Goal: Task Accomplishment & Management: Manage account settings

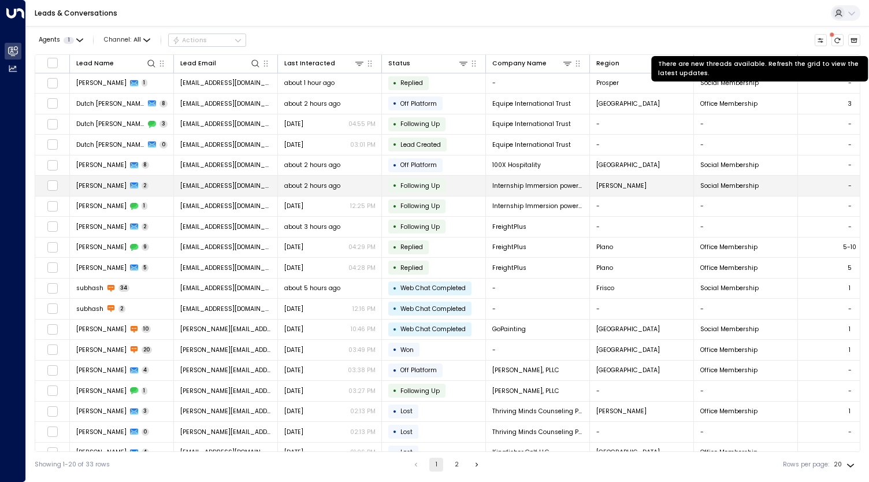
drag, startPoint x: 835, startPoint y: 42, endPoint x: 509, endPoint y: 176, distance: 352.0
click at [835, 42] on icon "There are new threads available. Refresh the grid to view the latest updates." at bounding box center [837, 40] width 7 height 7
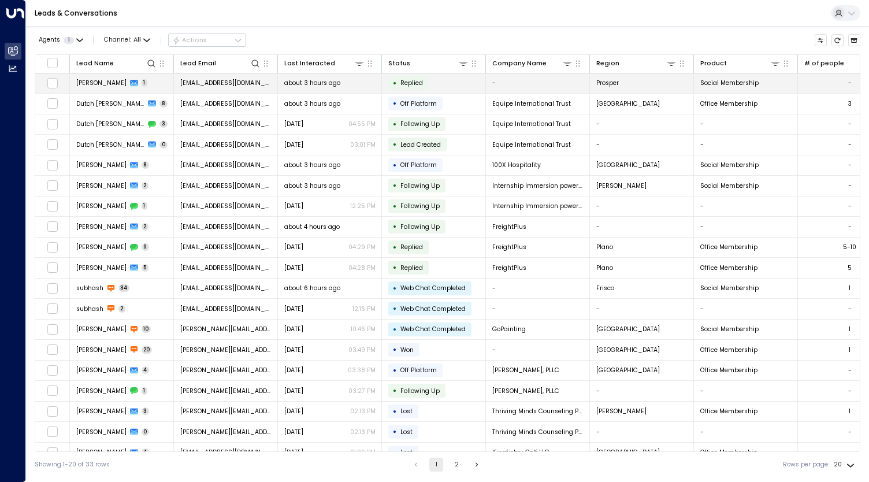
click at [348, 85] on div "about 3 hours ago" at bounding box center [329, 83] width 91 height 9
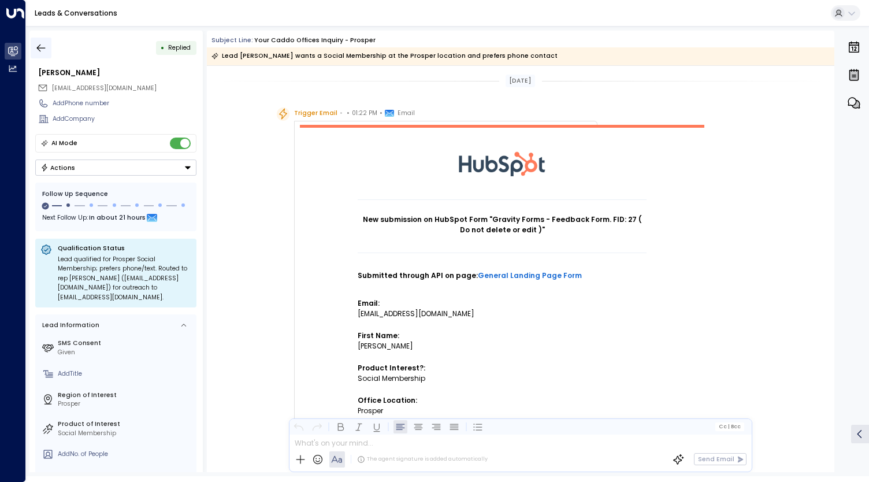
click at [43, 47] on icon "button" at bounding box center [41, 48] width 12 height 12
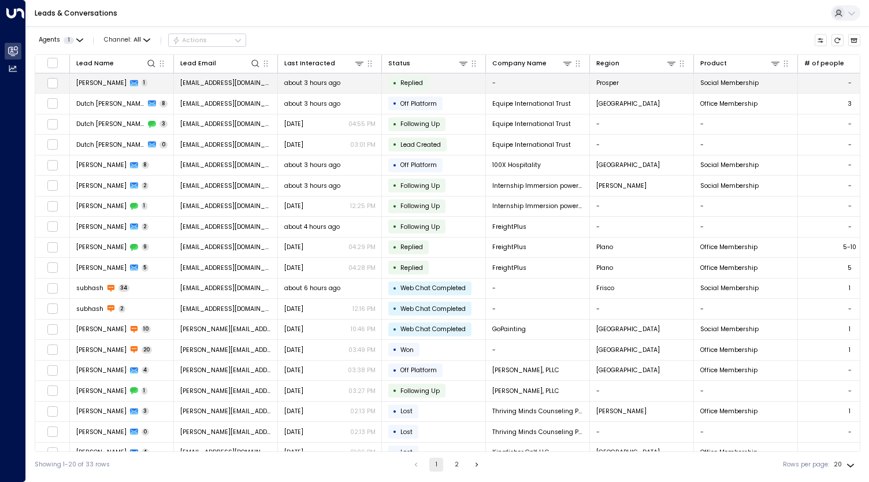
click at [136, 79] on td "[PERSON_NAME] 1" at bounding box center [122, 83] width 104 height 20
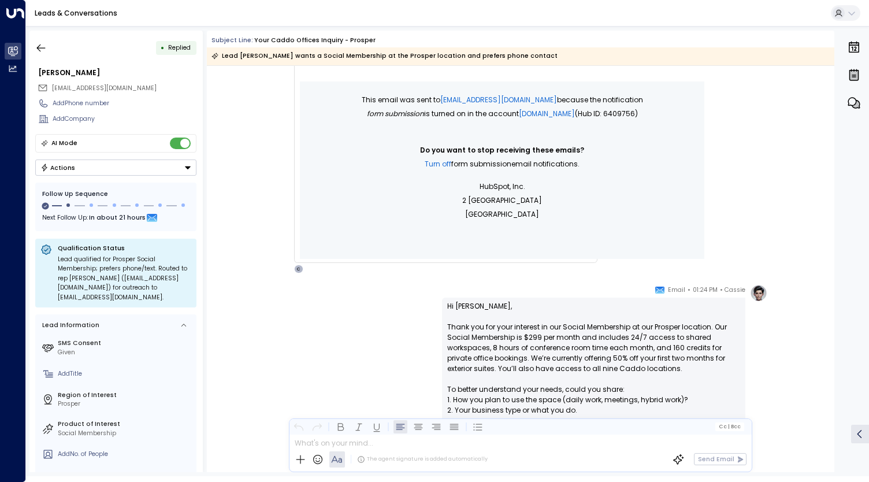
scroll to position [772, 0]
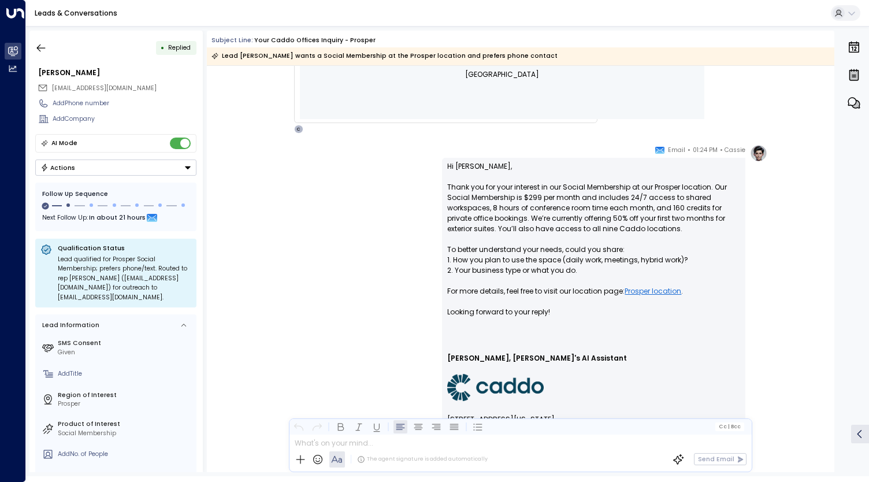
click at [409, 454] on div "The agent signature is added automatically" at bounding box center [392, 459] width 194 height 16
drag, startPoint x: 419, startPoint y: 456, endPoint x: 436, endPoint y: 457, distance: 16.8
click at [422, 456] on div "The agent signature is added automatically" at bounding box center [422, 459] width 131 height 8
click at [449, 458] on div "The agent signature is added automatically" at bounding box center [422, 459] width 131 height 8
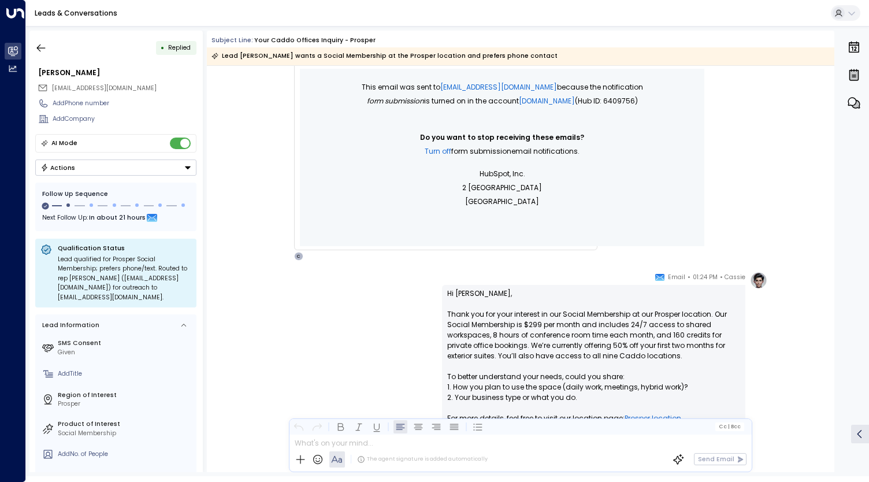
scroll to position [599, 0]
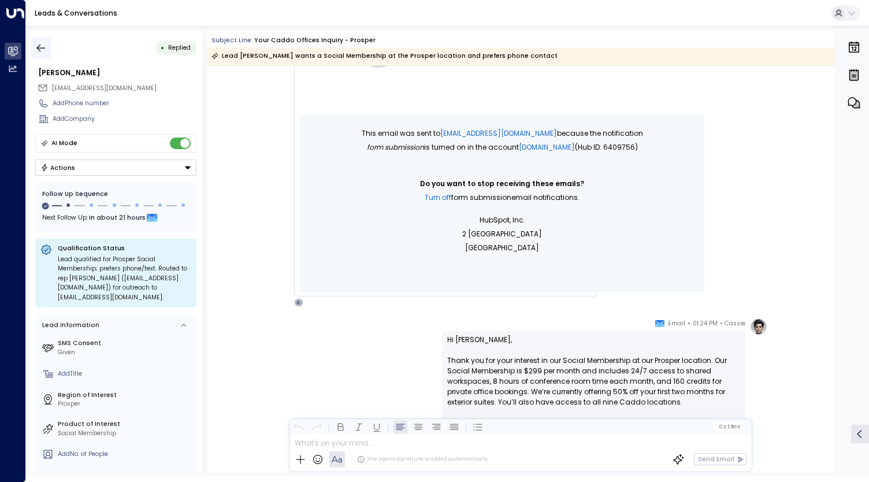
click at [35, 46] on icon "button" at bounding box center [41, 48] width 12 height 12
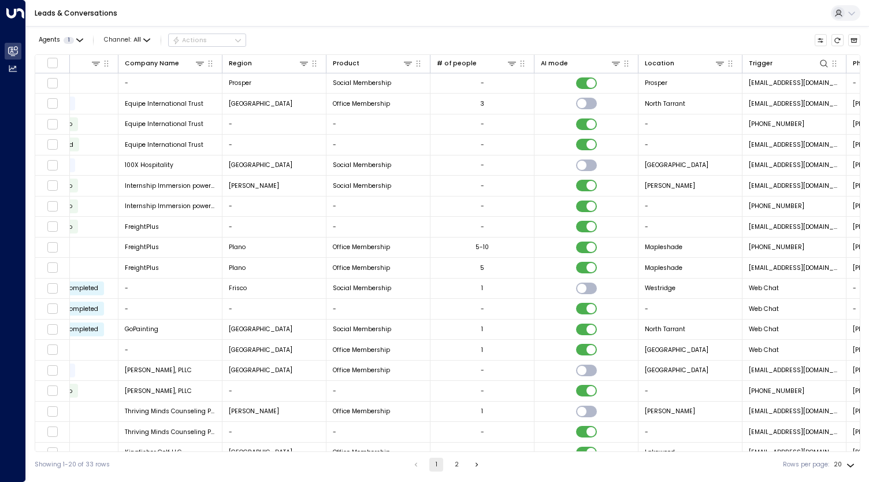
scroll to position [0, 387]
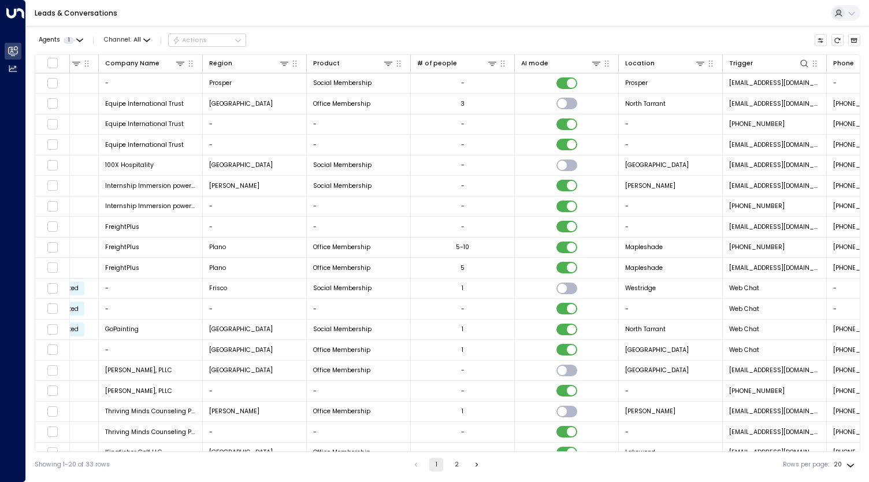
drag, startPoint x: 630, startPoint y: 451, endPoint x: 700, endPoint y: 449, distance: 69.9
click at [700, 449] on div "Lead Name Lead Email Last Interacted Status Company Name Region Product # of pe…" at bounding box center [447, 252] width 825 height 397
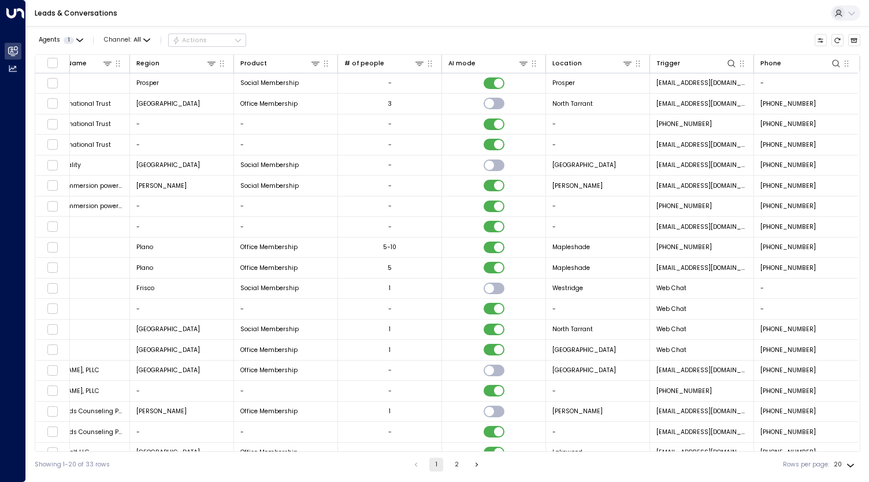
scroll to position [0, 463]
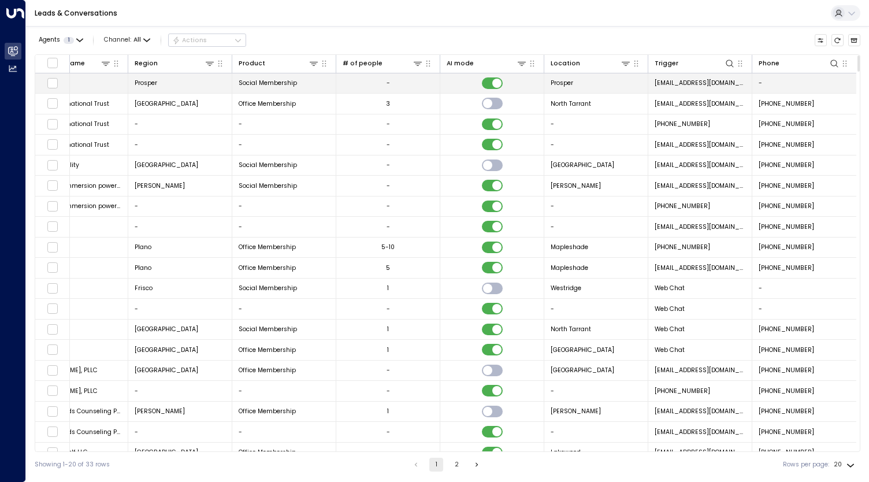
click at [470, 81] on td at bounding box center [492, 83] width 104 height 20
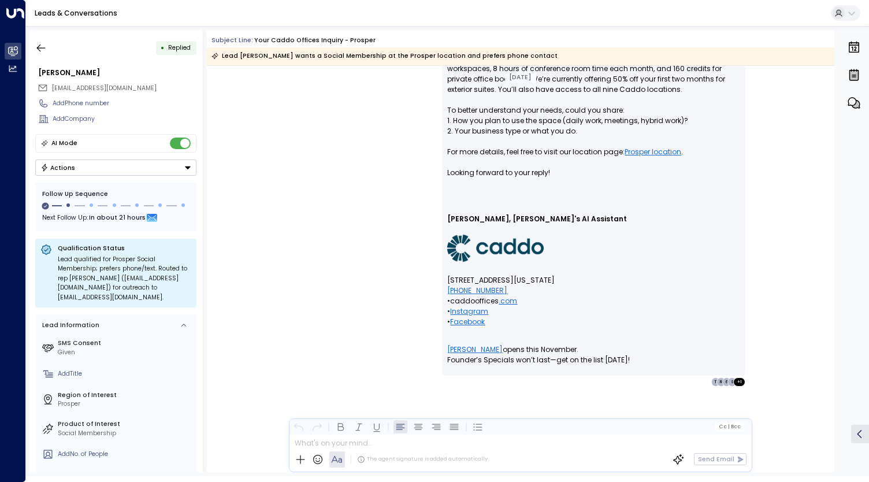
scroll to position [912, 0]
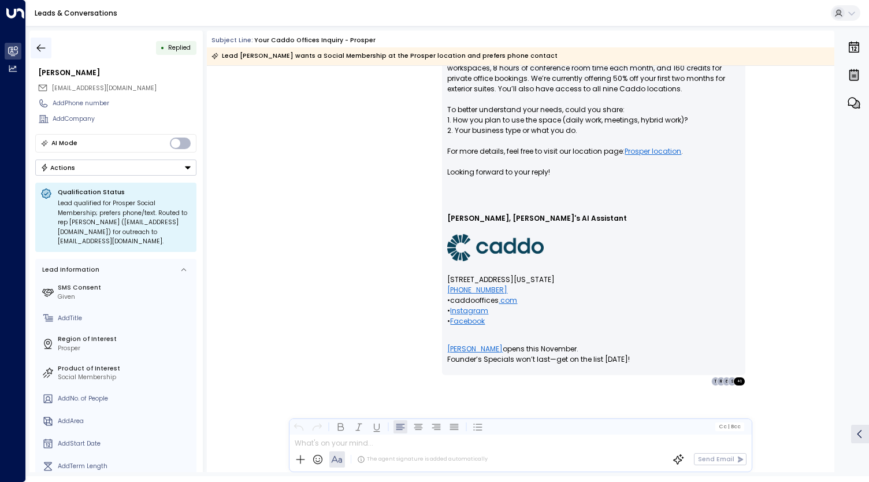
click at [38, 48] on icon "button" at bounding box center [41, 48] width 9 height 8
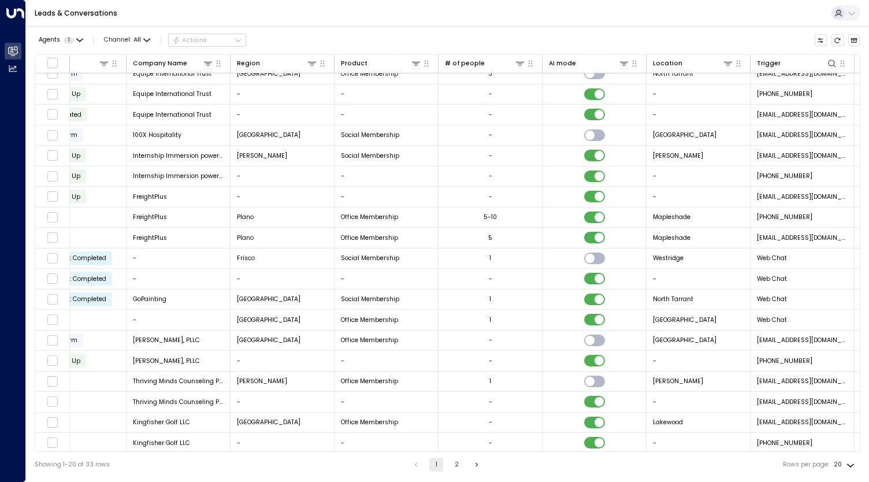
scroll to position [30, 463]
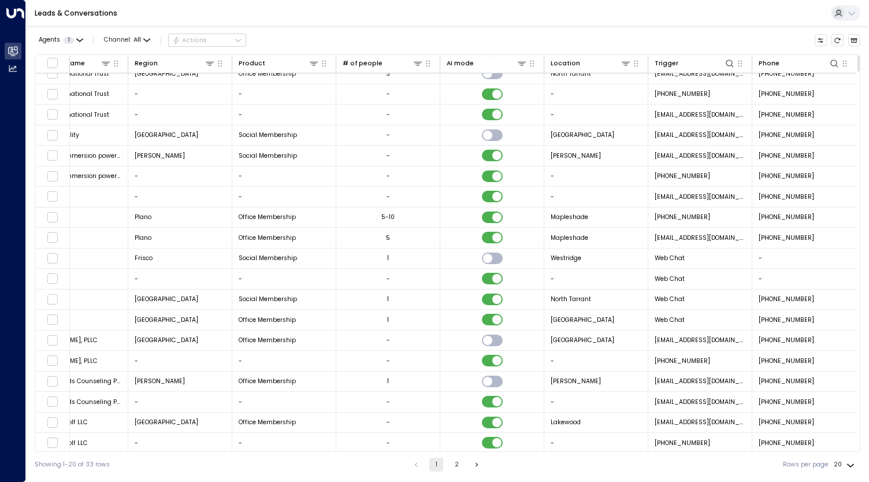
drag, startPoint x: 744, startPoint y: 452, endPoint x: 601, endPoint y: 456, distance: 142.7
click at [604, 456] on div "Showing 1-20 of 33 rows 1 2 Rows per page: 20 **" at bounding box center [447, 464] width 825 height 25
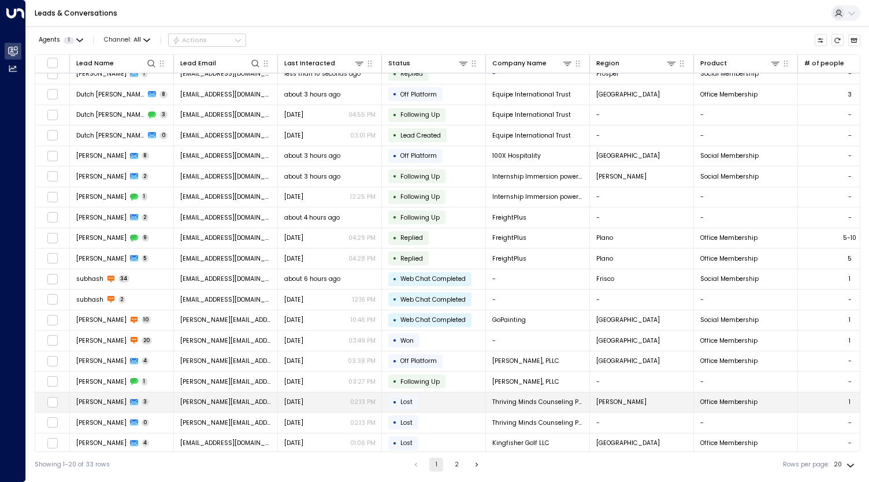
scroll to position [0, 0]
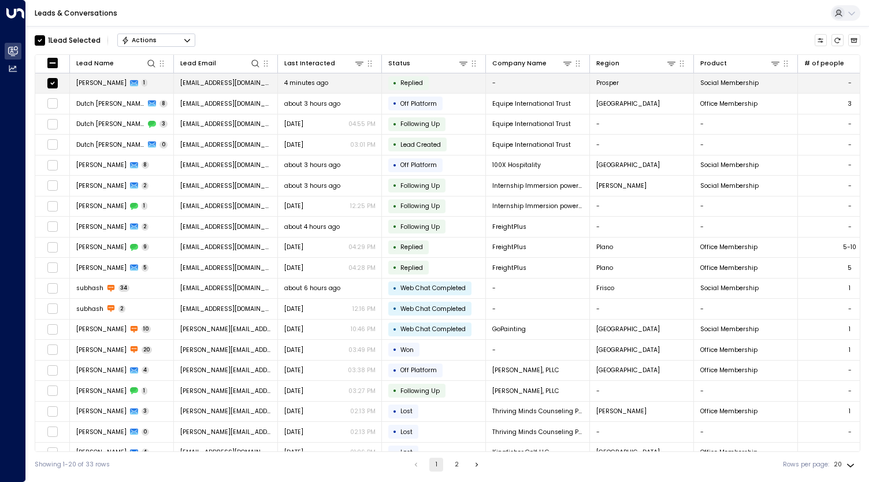
drag, startPoint x: 170, startPoint y: 78, endPoint x: 153, endPoint y: 80, distance: 17.5
click at [153, 80] on td "[PERSON_NAME] 1" at bounding box center [122, 83] width 104 height 20
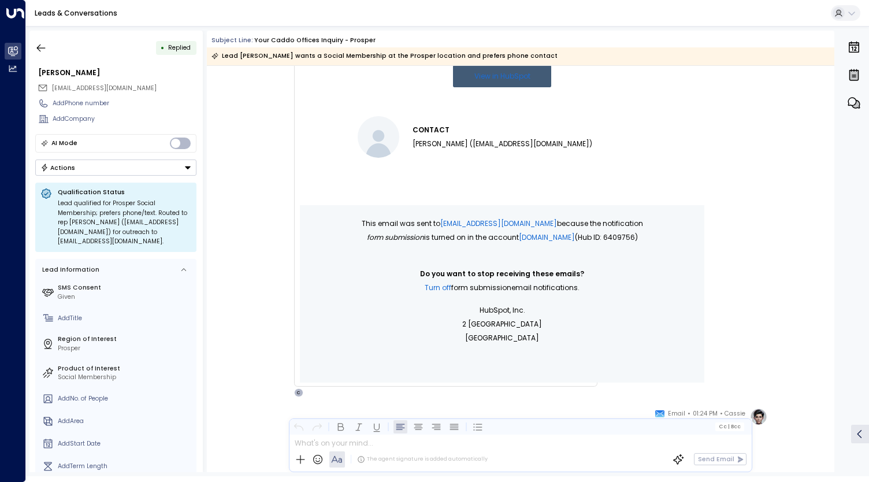
drag, startPoint x: 42, startPoint y: 39, endPoint x: 135, endPoint y: 5, distance: 99.1
click at [42, 39] on button "button" at bounding box center [41, 48] width 21 height 21
